Goal: Task Accomplishment & Management: Manage account settings

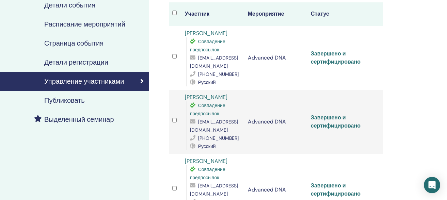
scroll to position [84, 0]
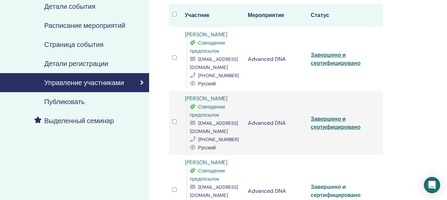
click at [326, 190] on link "Завершено и сертифицировано" at bounding box center [336, 191] width 50 height 15
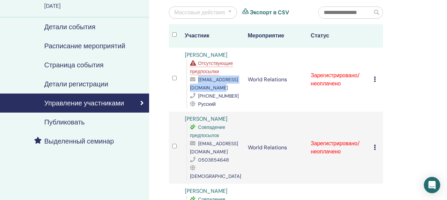
scroll to position [64, 0]
click at [374, 145] on icon at bounding box center [375, 147] width 2 height 5
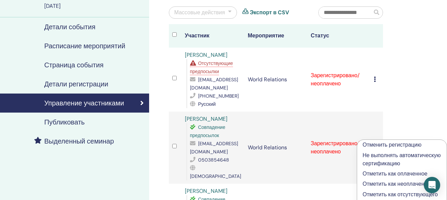
click at [376, 174] on p "Отметить как оплаченное" at bounding box center [402, 174] width 79 height 8
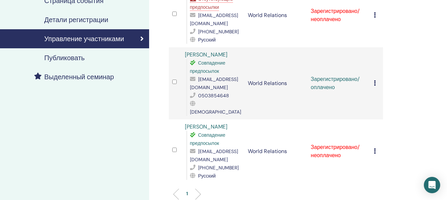
scroll to position [129, 0]
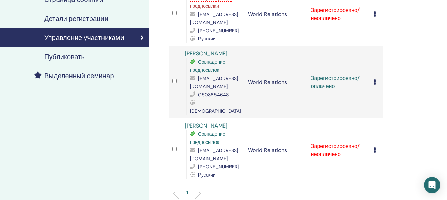
click at [375, 147] on icon at bounding box center [375, 149] width 2 height 5
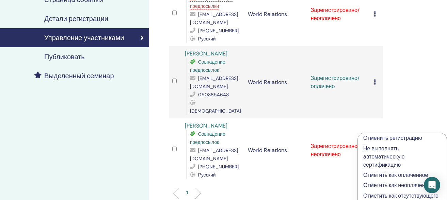
click at [376, 175] on p "Отметить как оплаченное" at bounding box center [402, 175] width 78 height 8
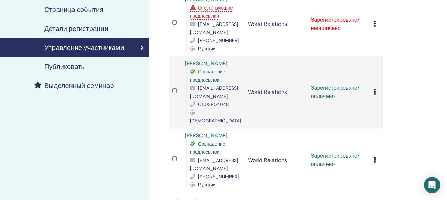
scroll to position [125, 0]
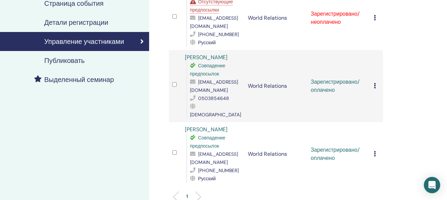
click at [375, 83] on icon at bounding box center [375, 85] width 2 height 5
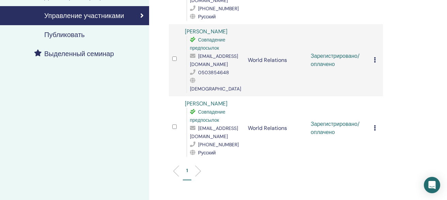
scroll to position [153, 0]
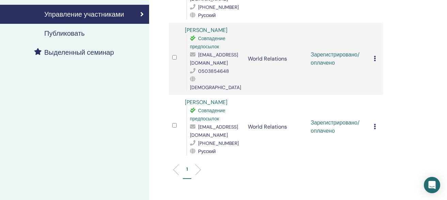
click at [376, 124] on icon at bounding box center [375, 126] width 2 height 5
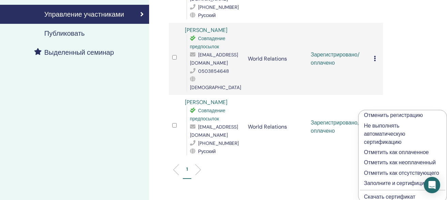
click at [371, 184] on p "Заполните и сертифицируйте" at bounding box center [402, 183] width 77 height 8
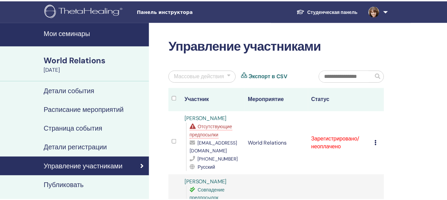
scroll to position [153, 0]
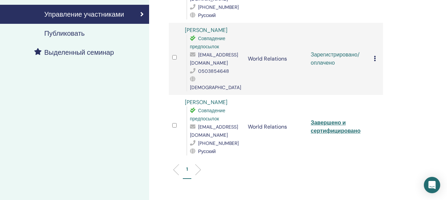
click at [375, 56] on icon at bounding box center [375, 58] width 2 height 5
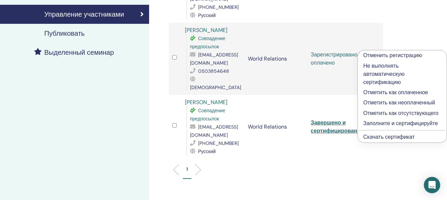
click at [374, 124] on p "Заполните и сертифицируйте" at bounding box center [402, 124] width 78 height 8
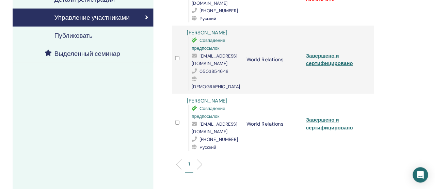
scroll to position [149, 0]
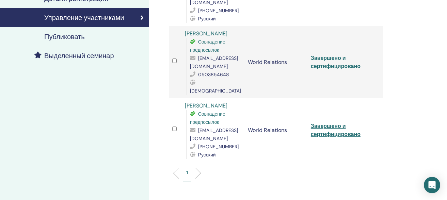
click at [344, 57] on link "Завершено и сертифицировано" at bounding box center [336, 61] width 50 height 15
click at [333, 123] on link "Завершено и сертифицировано" at bounding box center [336, 130] width 50 height 15
